Goal: Navigation & Orientation: Find specific page/section

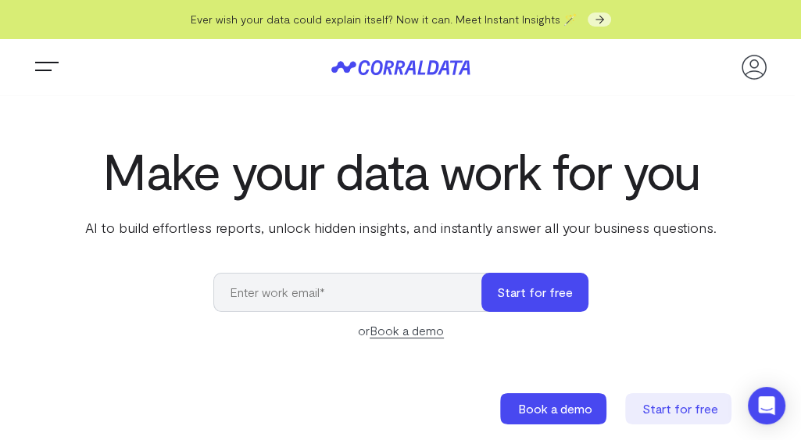
click at [46, 66] on button "Trigger Menu" at bounding box center [46, 67] width 31 height 31
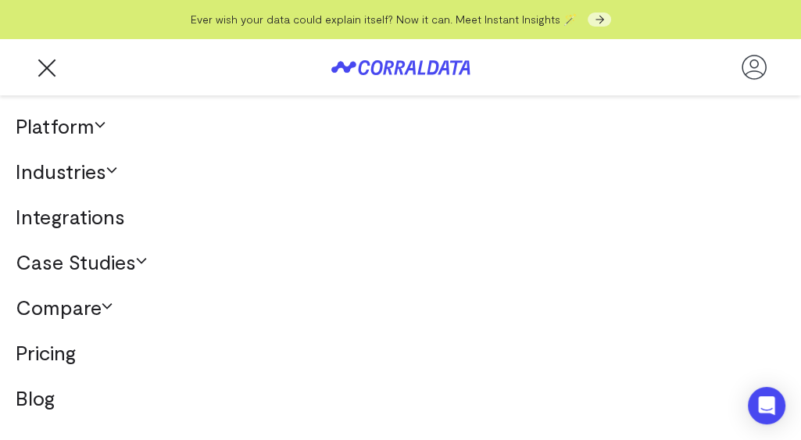
click at [98, 174] on link "Industries" at bounding box center [400, 171] width 801 height 45
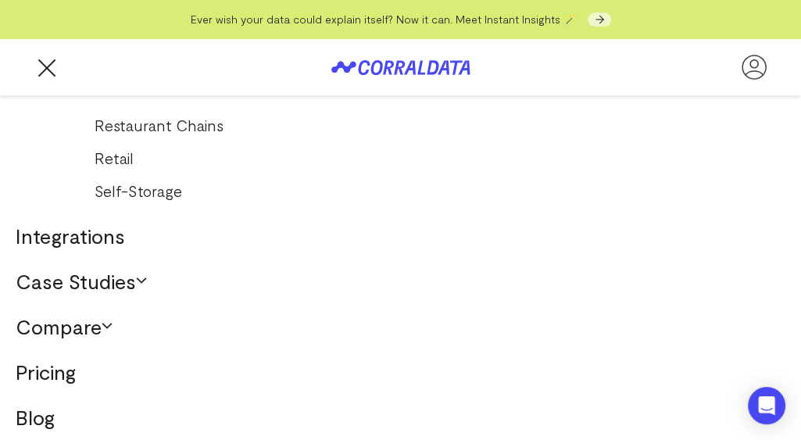
scroll to position [313, 0]
click at [50, 75] on button "Trigger Menu" at bounding box center [46, 67] width 31 height 31
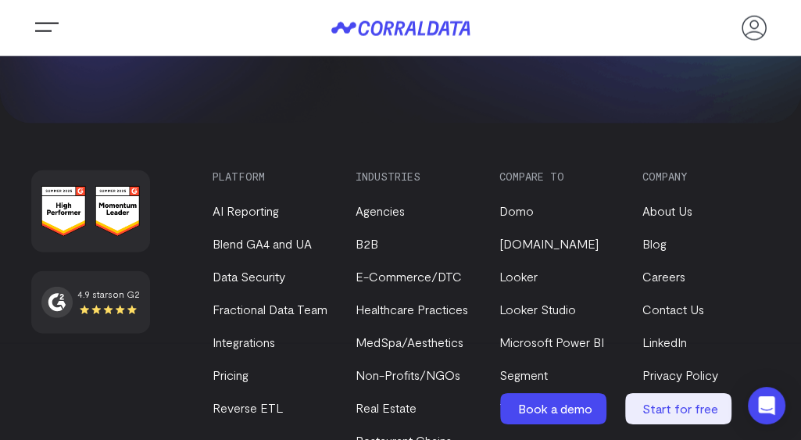
scroll to position [6627, 0]
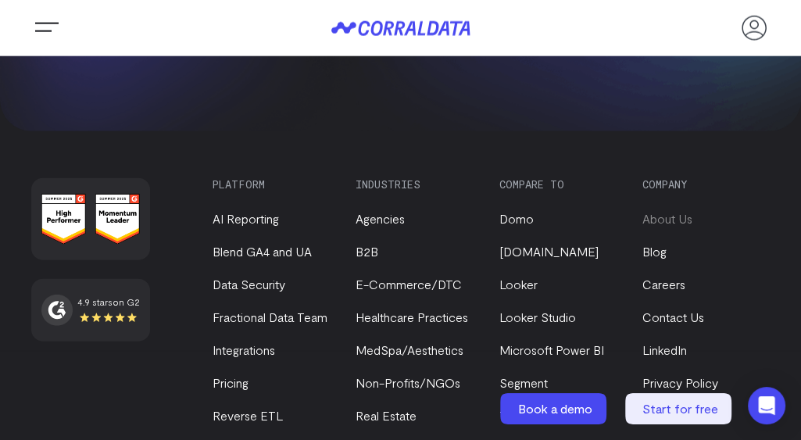
click at [674, 211] on link "About Us" at bounding box center [668, 218] width 50 height 15
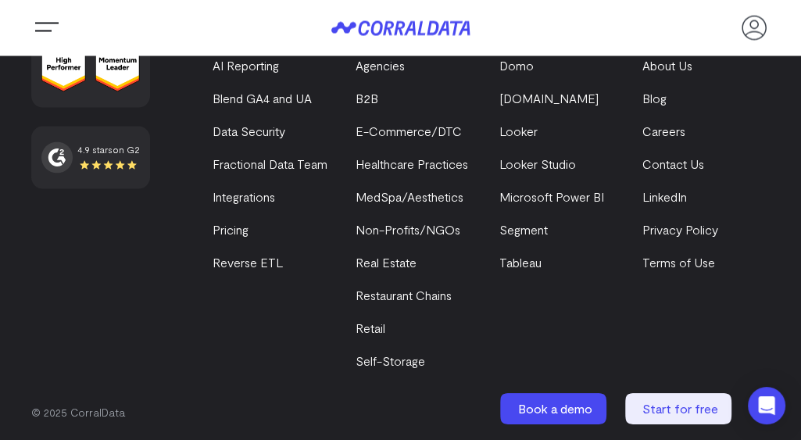
scroll to position [2005, 0]
